Goal: Find specific page/section: Find specific page/section

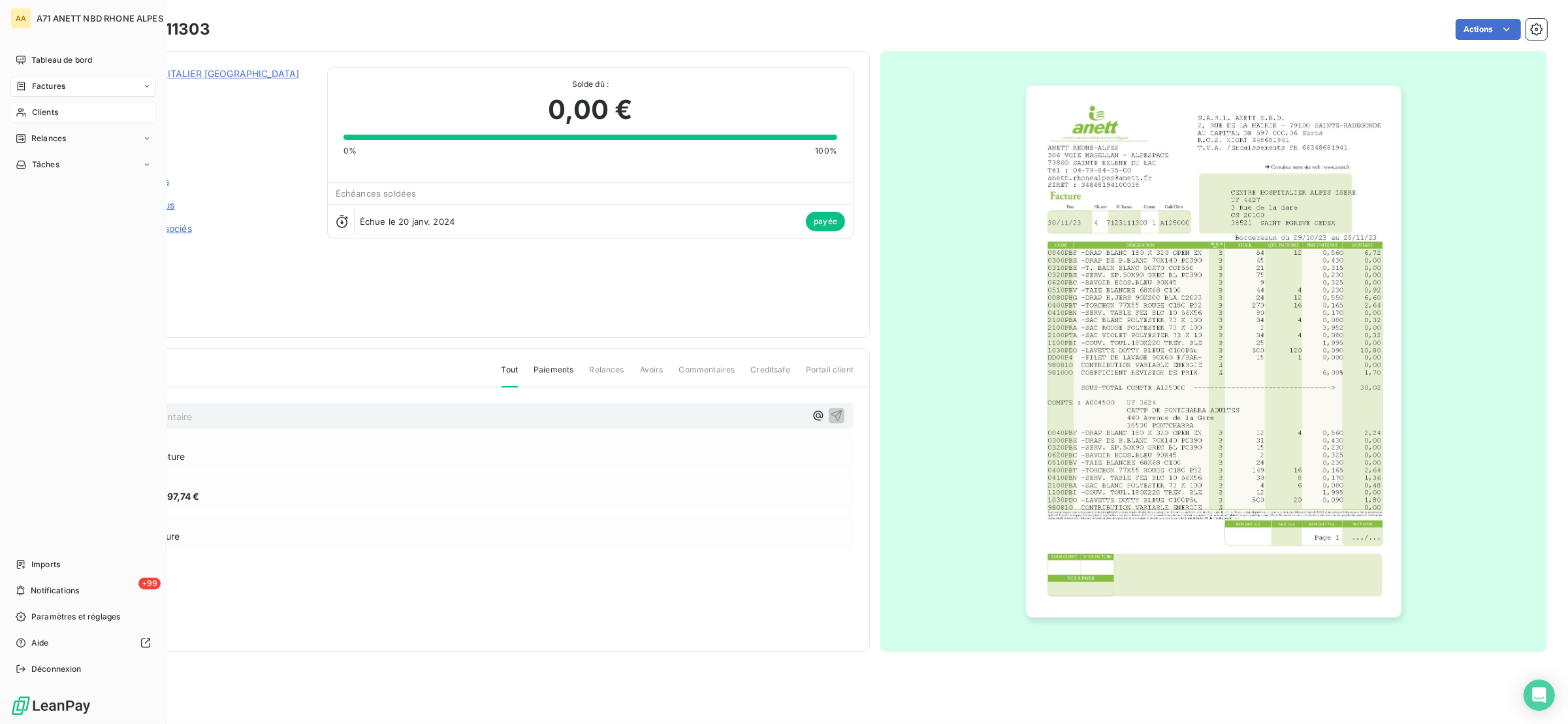
click at [34, 116] on span "Clients" at bounding box center [45, 112] width 26 height 12
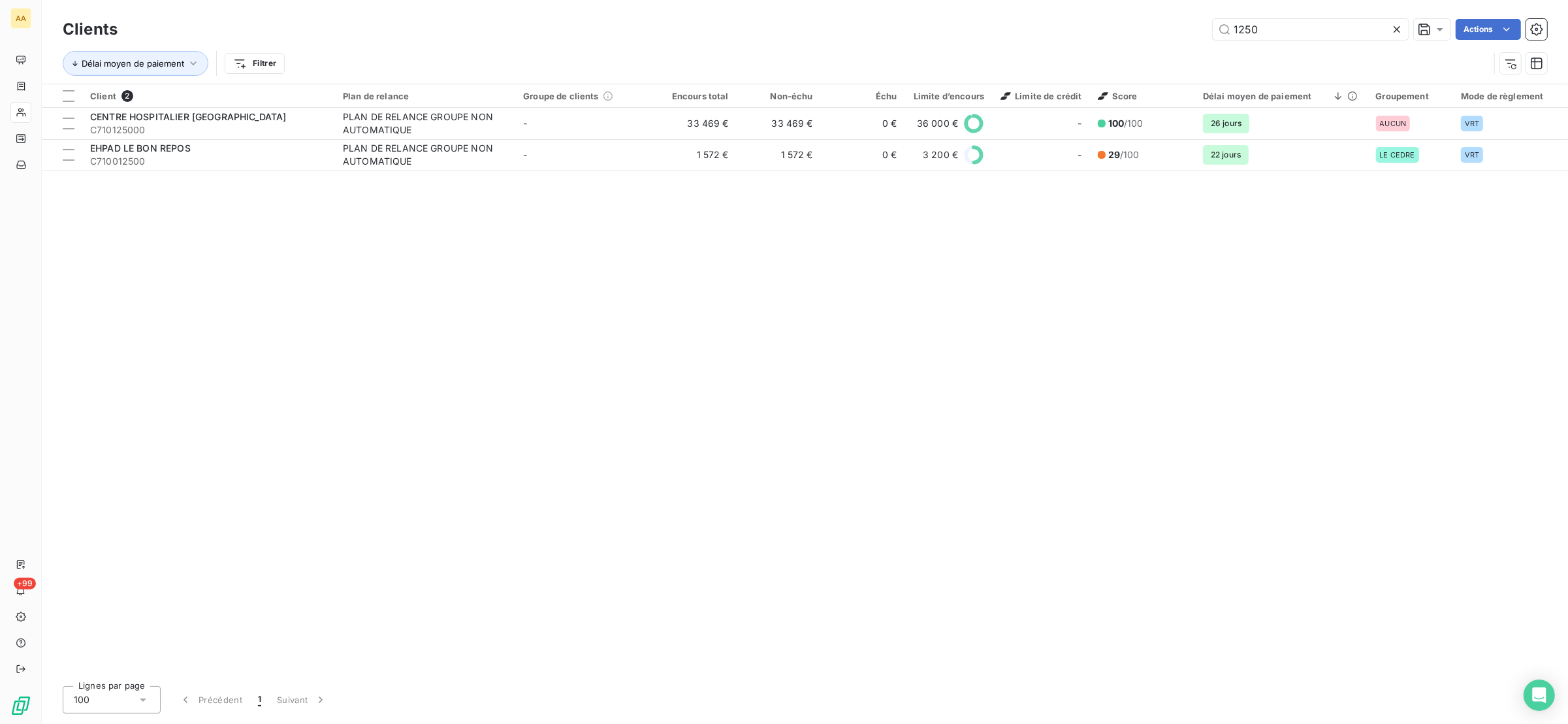
drag, startPoint x: 1275, startPoint y: 34, endPoint x: 1245, endPoint y: 39, distance: 30.4
click at [1245, 39] on div "Clients 1250 Actions" at bounding box center [805, 29] width 1485 height 27
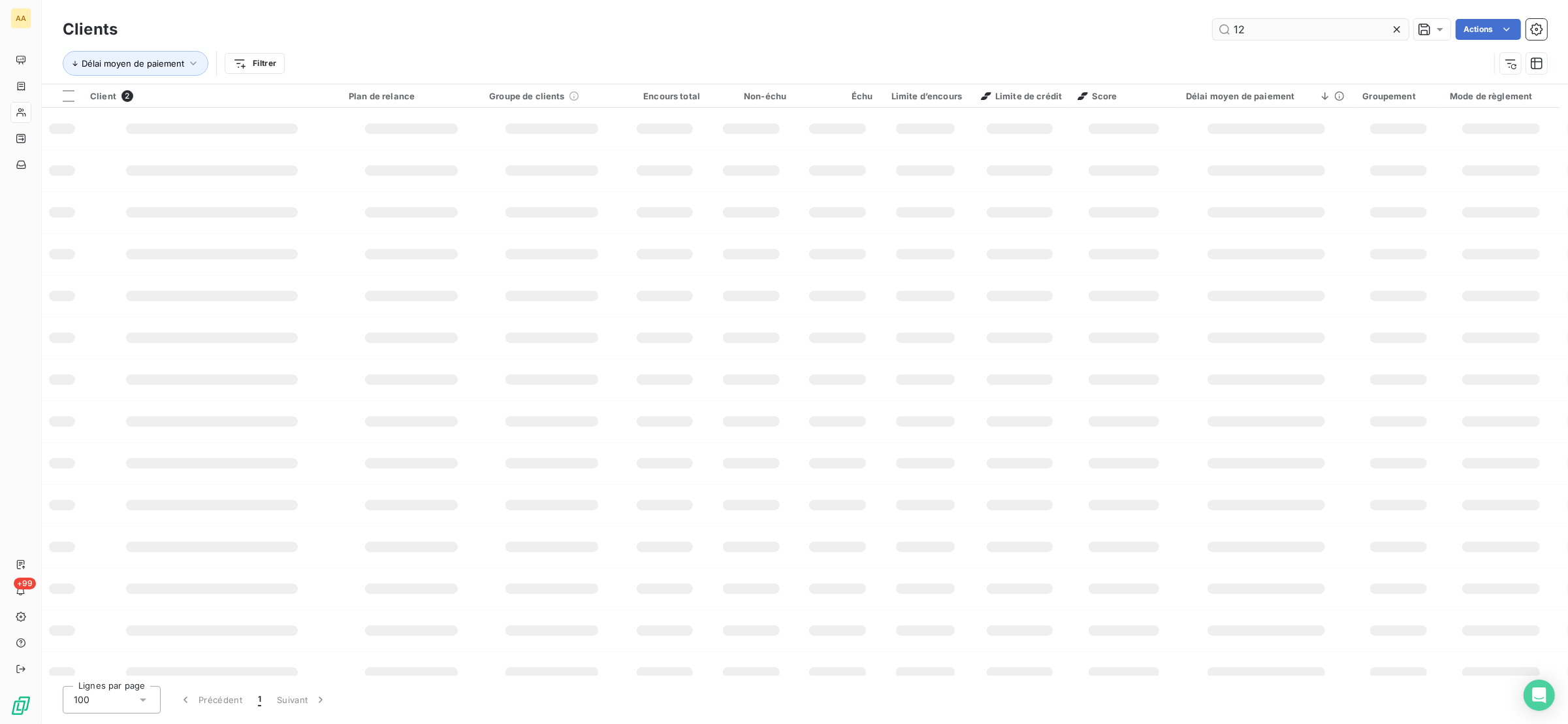
type input "1"
click at [1296, 31] on input "452" at bounding box center [1311, 29] width 196 height 21
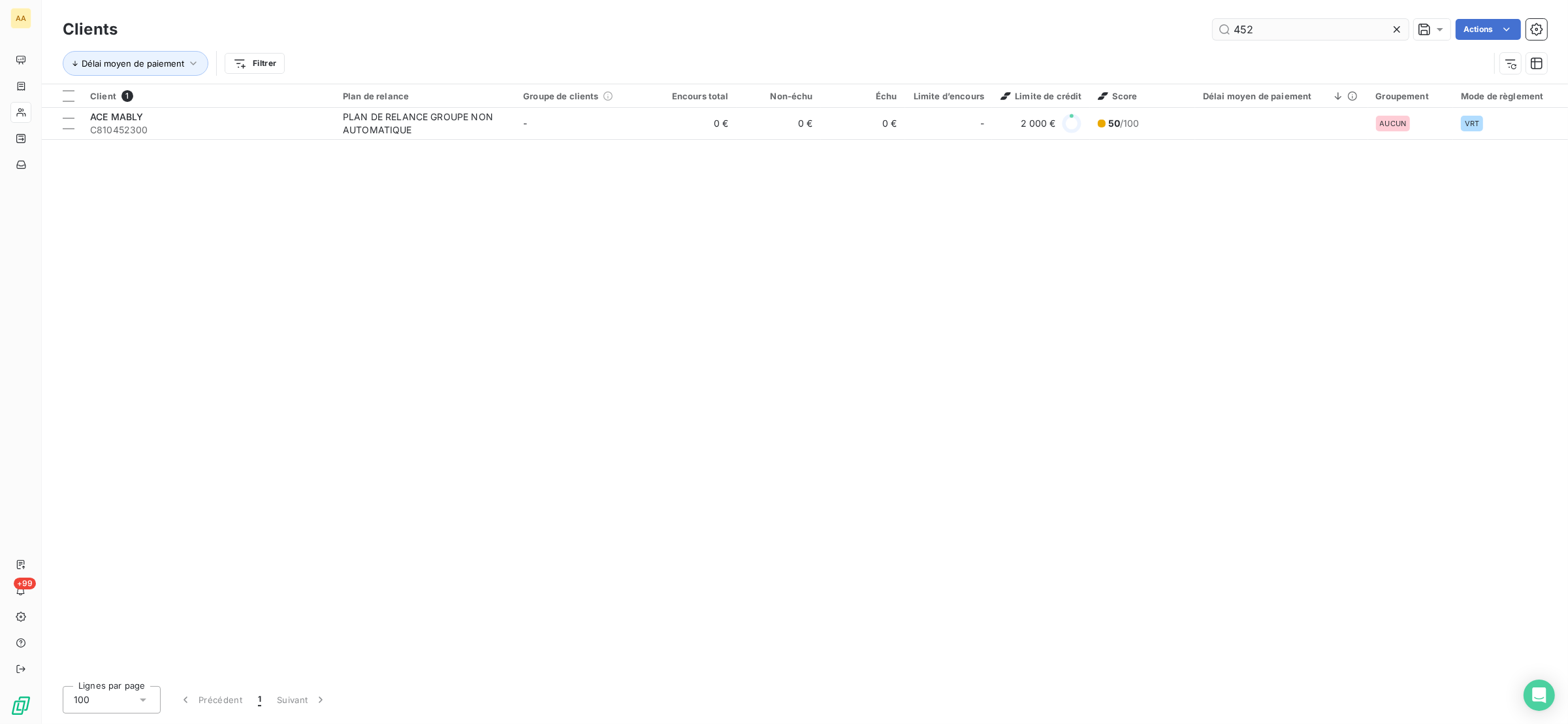
click at [1235, 34] on input "452" at bounding box center [1311, 29] width 196 height 21
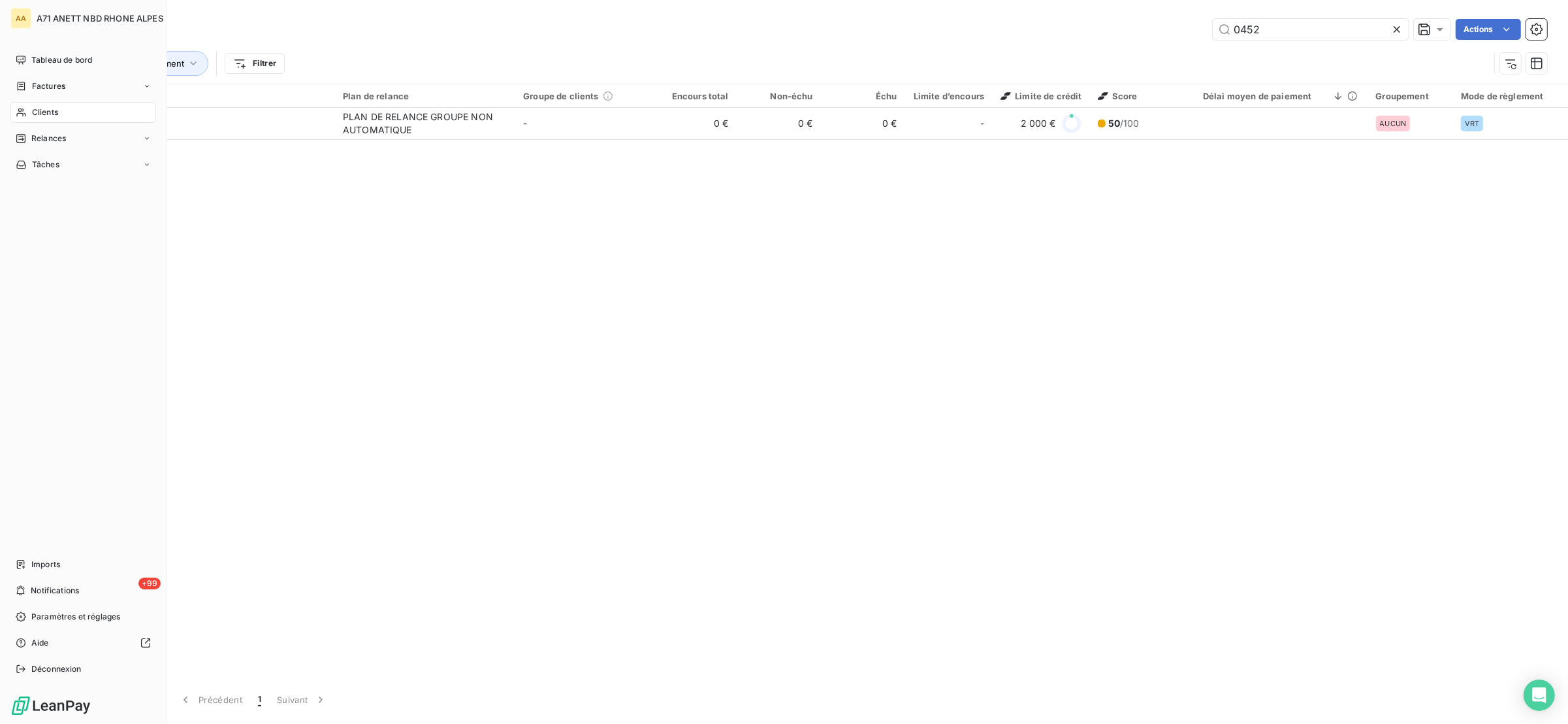
click at [37, 112] on span "Clients" at bounding box center [45, 112] width 26 height 12
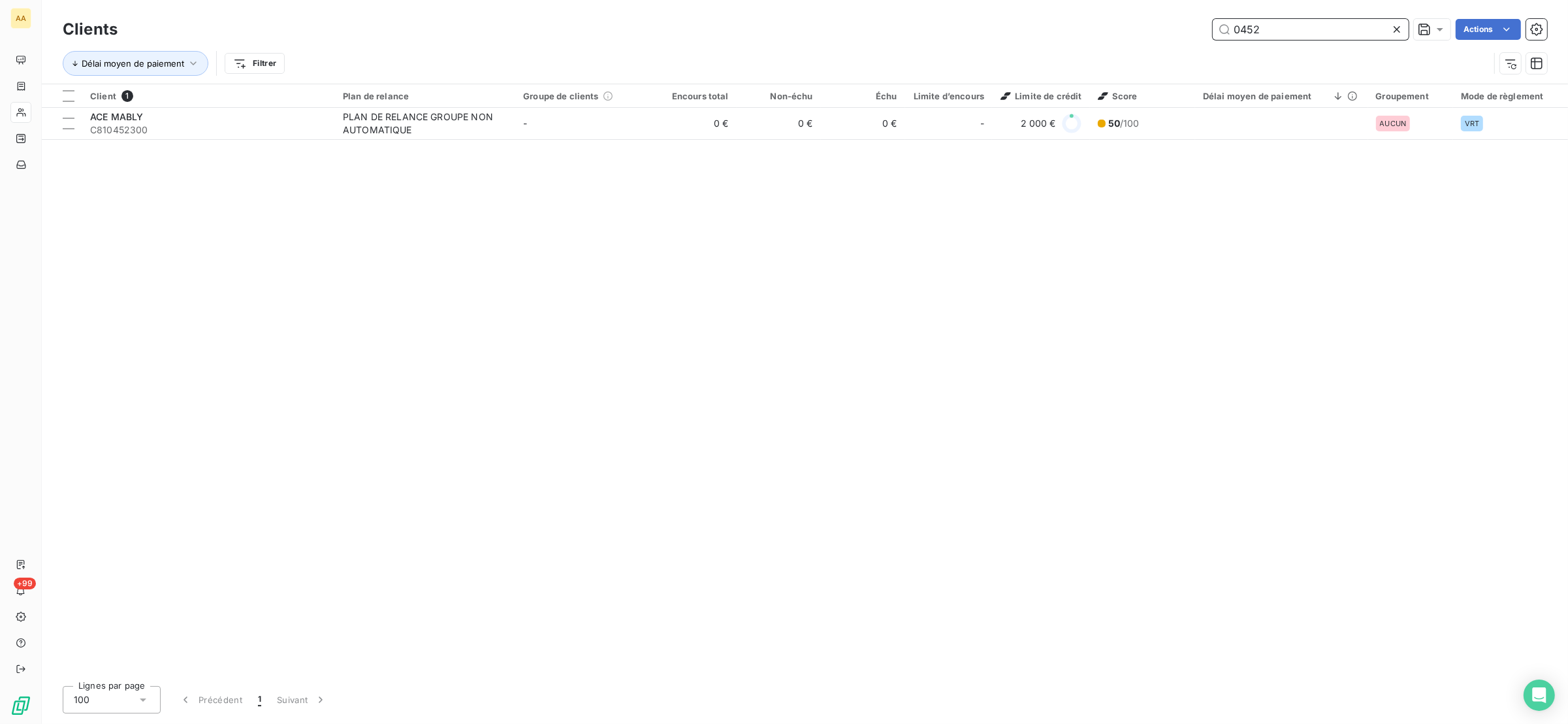
drag, startPoint x: 1271, startPoint y: 21, endPoint x: 1204, endPoint y: 44, distance: 70.8
click at [1209, 41] on div "Clients 0452 Actions" at bounding box center [805, 29] width 1485 height 27
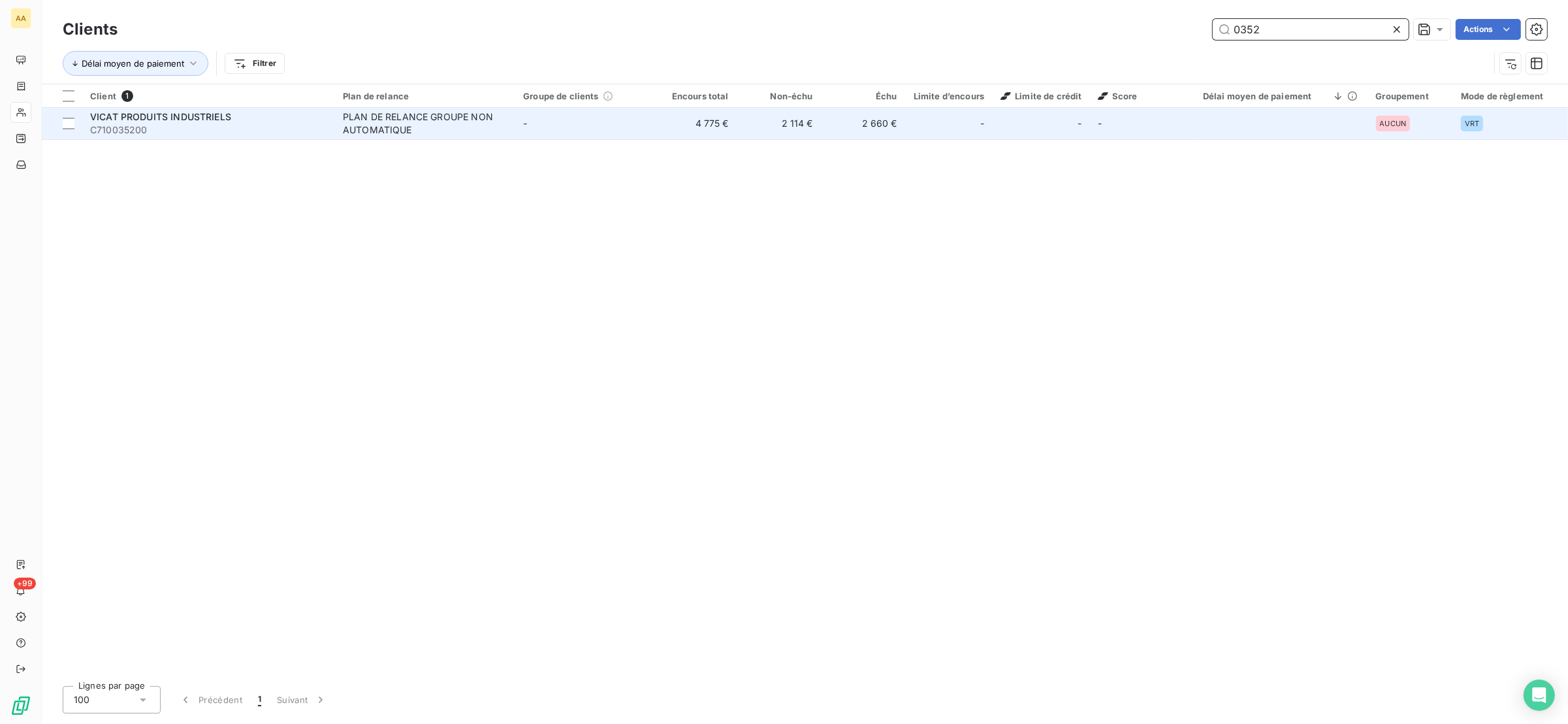
type input "0352"
click at [265, 126] on span "C710035200" at bounding box center [208, 130] width 237 height 13
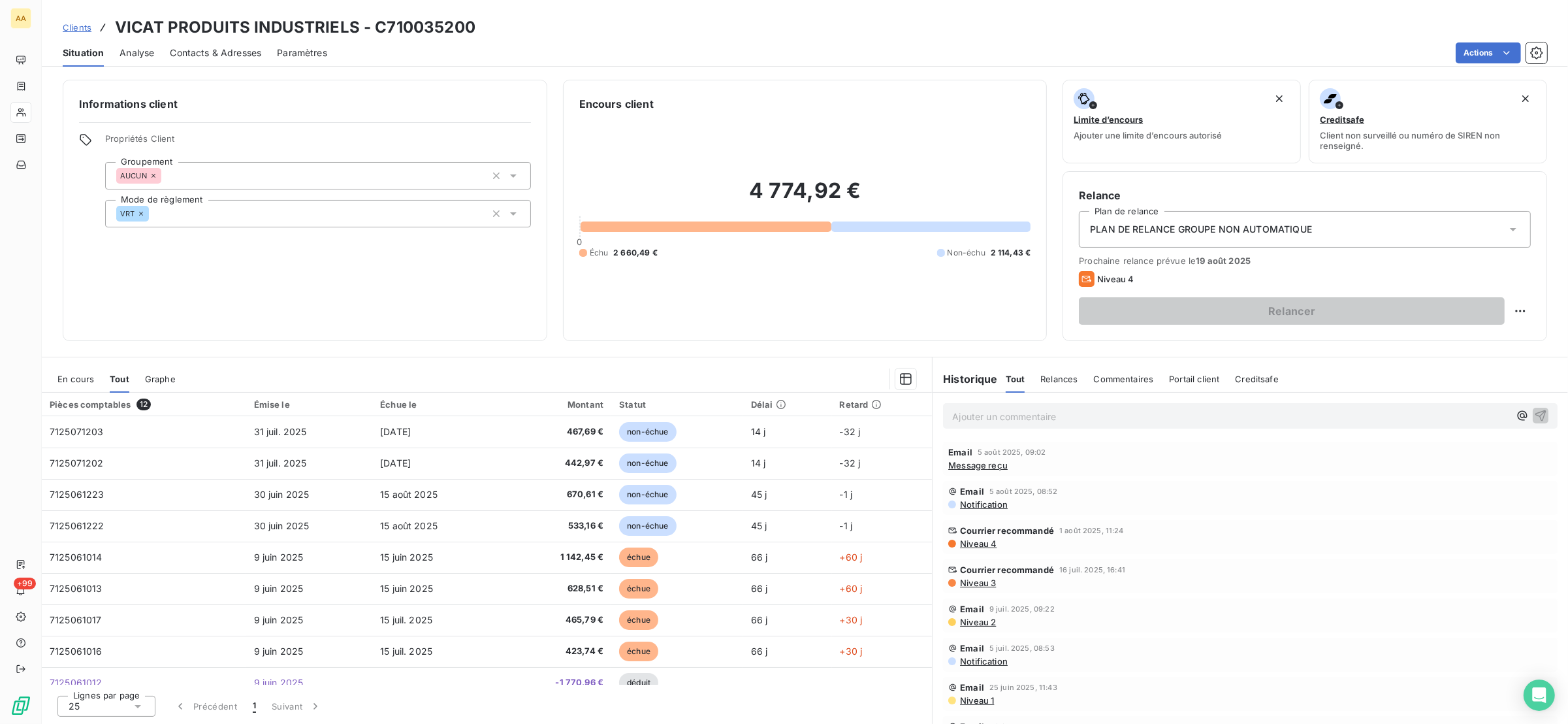
click at [73, 379] on span "En cours" at bounding box center [75, 379] width 37 height 11
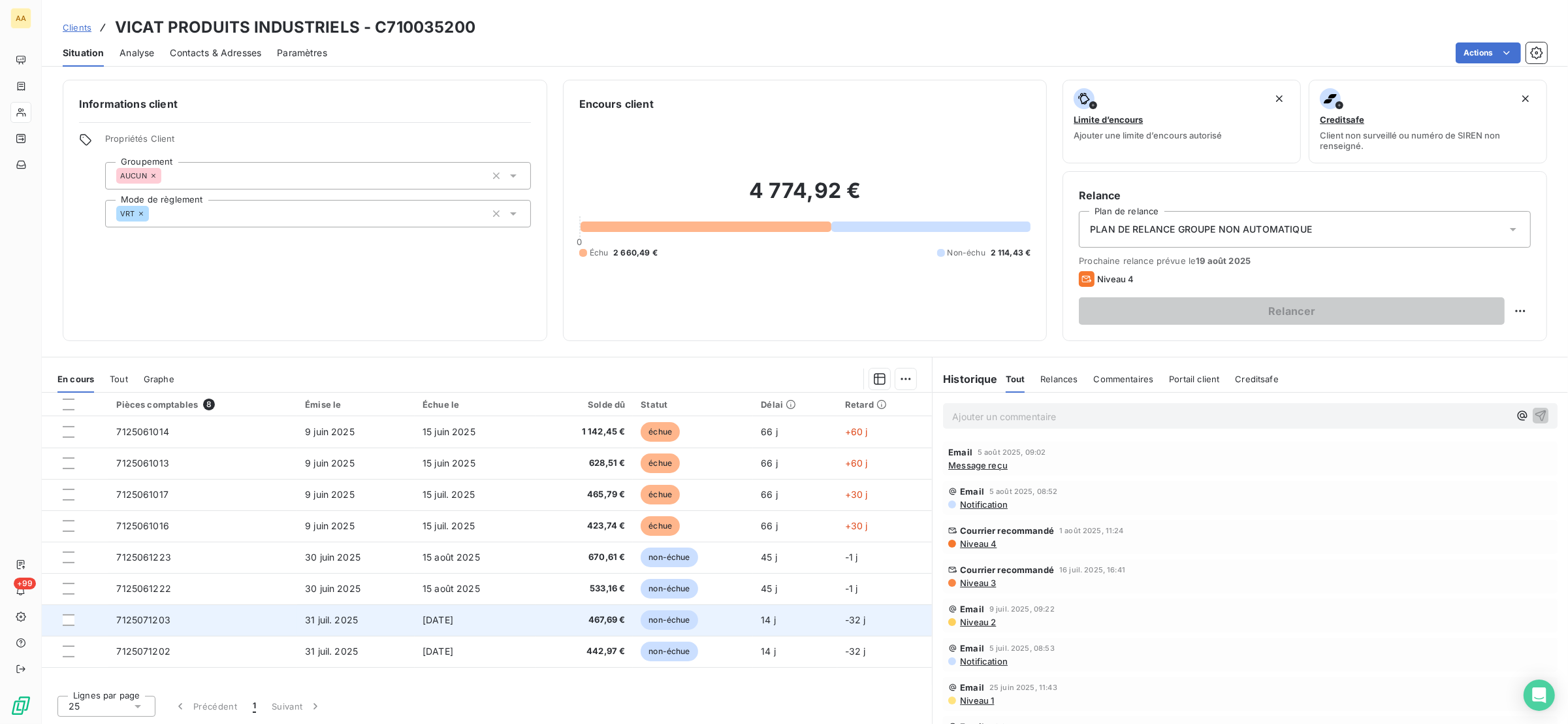
click at [224, 620] on td "7125071203" at bounding box center [203, 620] width 189 height 31
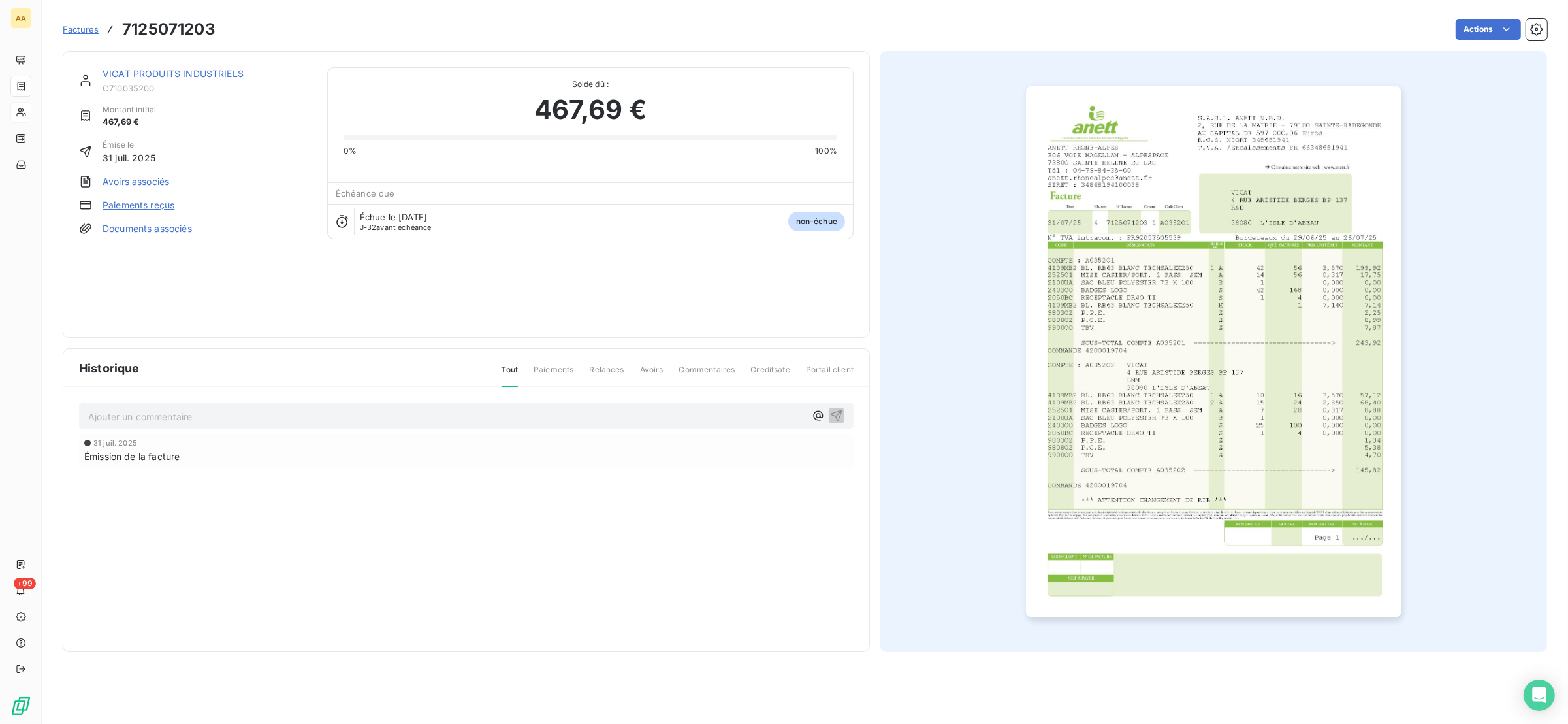
click at [1196, 393] on img "button" at bounding box center [1214, 351] width 376 height 532
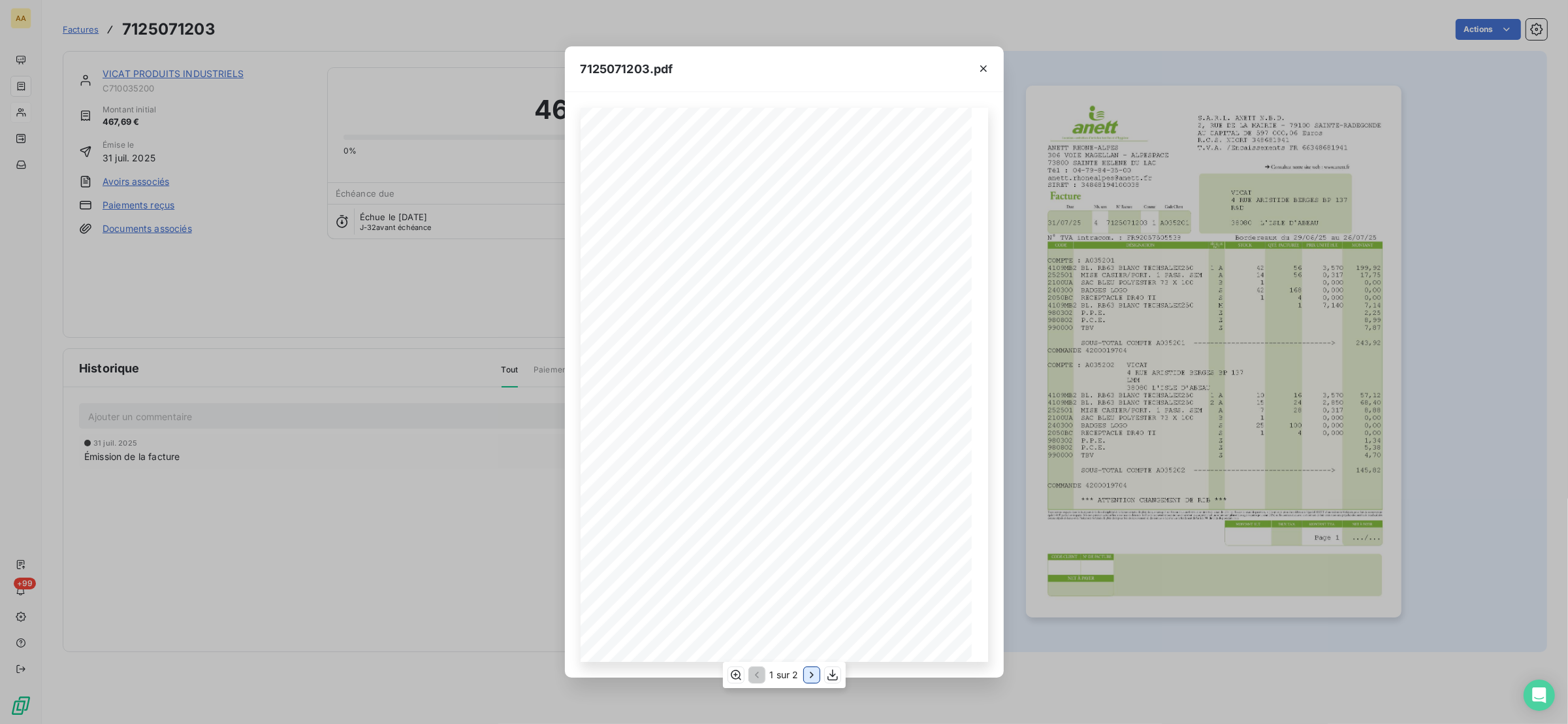
click at [804, 672] on button "button" at bounding box center [812, 675] width 16 height 16
click at [494, 449] on div "7125071203.pdf S.A.R.L. ANETT N.B.D. [STREET_ADDRESS] AU CAPITAL DE 597 000,06 …" at bounding box center [784, 362] width 1568 height 724
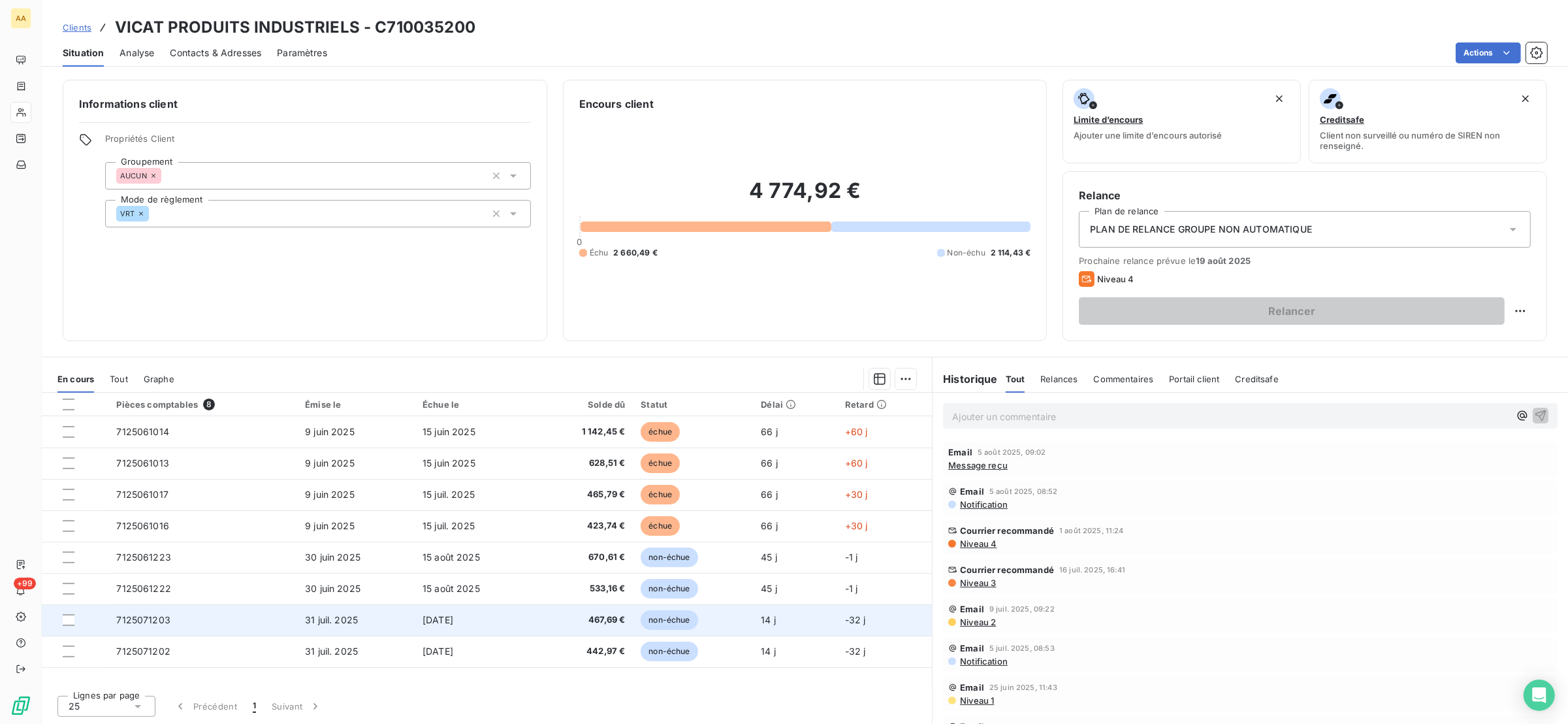
click at [177, 626] on td "7125071203" at bounding box center [203, 620] width 189 height 31
